Goal: Transaction & Acquisition: Download file/media

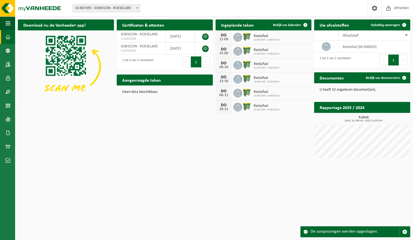
drag, startPoint x: 301, startPoint y: 140, endPoint x: 292, endPoint y: 98, distance: 42.6
click at [257, 119] on div "Download nu de Vanheede+ app! Verberg Certificaten & attesten Bekijk uw certifi…" at bounding box center [213, 90] width 395 height 147
click at [257, 36] on div "DO 11-09 Restafval 10-867495 - SOBIECON" at bounding box center [263, 37] width 96 height 14
click at [9, 119] on span at bounding box center [7, 119] width 5 height 14
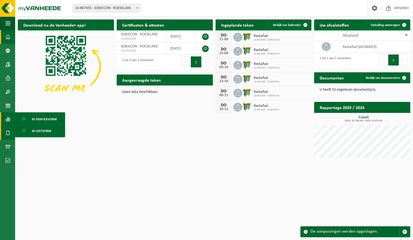
click at [12, 119] on link "Documenten" at bounding box center [7, 133] width 15 height 14
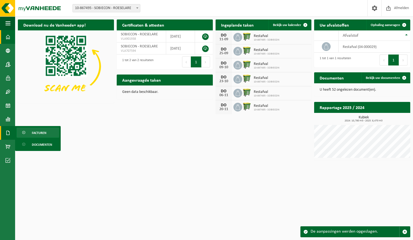
click at [29, 119] on link "Facturen" at bounding box center [37, 133] width 43 height 10
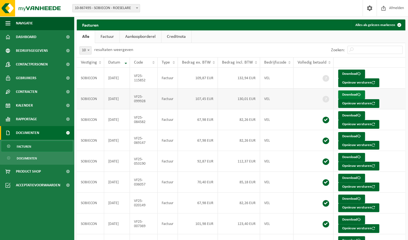
click at [354, 93] on link "Download" at bounding box center [351, 95] width 27 height 9
click at [345, 75] on link "Download" at bounding box center [351, 74] width 27 height 9
click at [50, 174] on link "Product Shop" at bounding box center [37, 172] width 74 height 14
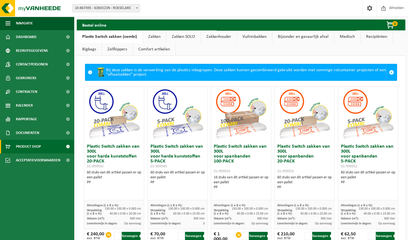
click at [257, 40] on link "Vuilnisbakken" at bounding box center [254, 36] width 35 height 13
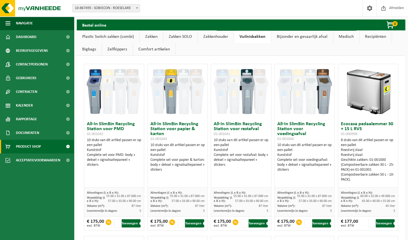
click at [369, 39] on link "Recipiënten" at bounding box center [376, 36] width 32 height 13
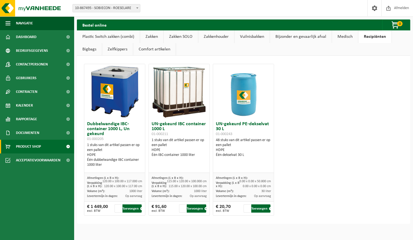
click at [347, 37] on link "Medisch" at bounding box center [345, 36] width 26 height 13
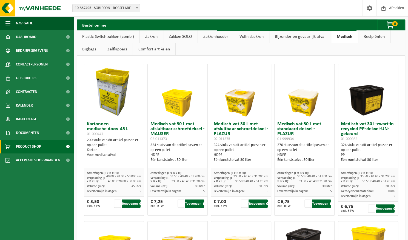
click at [309, 38] on link "Bijzonder en gevaarlijk afval" at bounding box center [301, 36] width 62 height 13
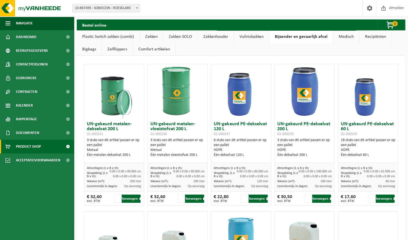
click at [261, 41] on link "Vuilnisbakken" at bounding box center [251, 36] width 35 height 13
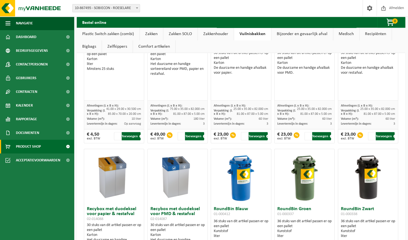
scroll to position [302, 0]
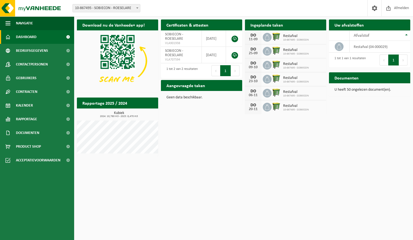
click at [195, 100] on div "Geen data beschikbaar." at bounding box center [201, 97] width 81 height 13
click at [45, 63] on span "Contactpersonen" at bounding box center [32, 65] width 32 height 14
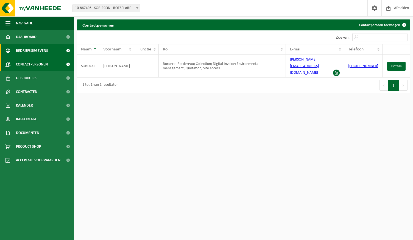
click at [46, 53] on span "Bedrijfsgegevens" at bounding box center [32, 51] width 32 height 14
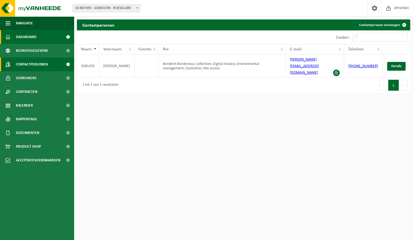
click at [46, 37] on link "Dashboard" at bounding box center [37, 37] width 74 height 14
